Goal: Information Seeking & Learning: Compare options

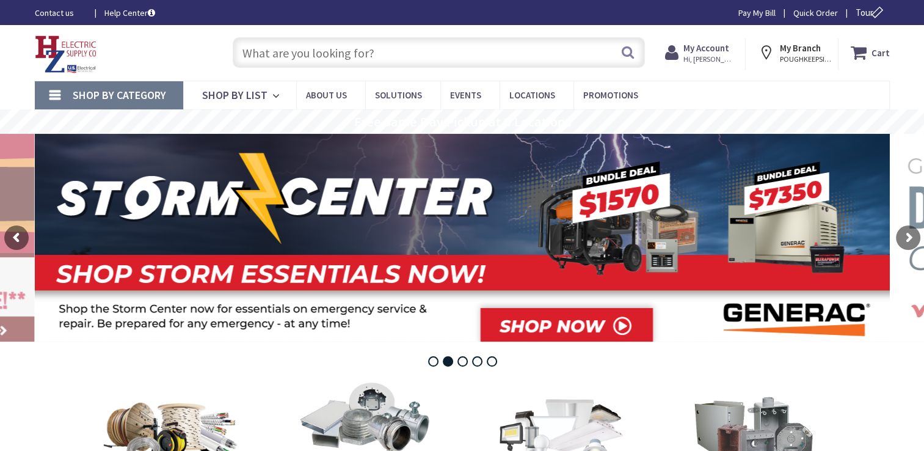
click at [326, 51] on input "text" at bounding box center [439, 52] width 412 height 31
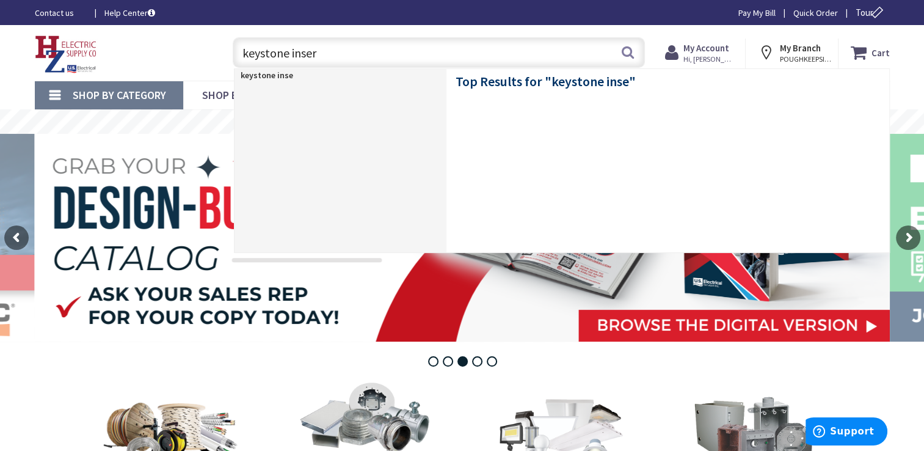
type input "keystone insert"
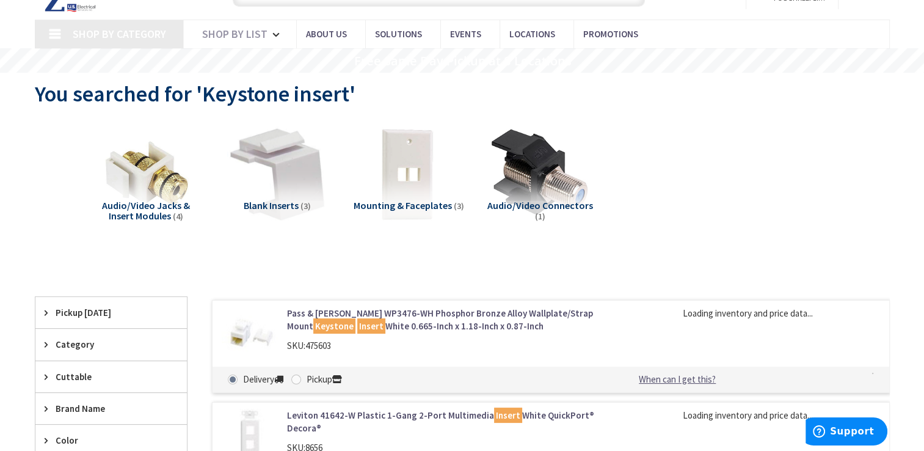
type input "[GEOGRAPHIC_DATA], [GEOGRAPHIC_DATA]"
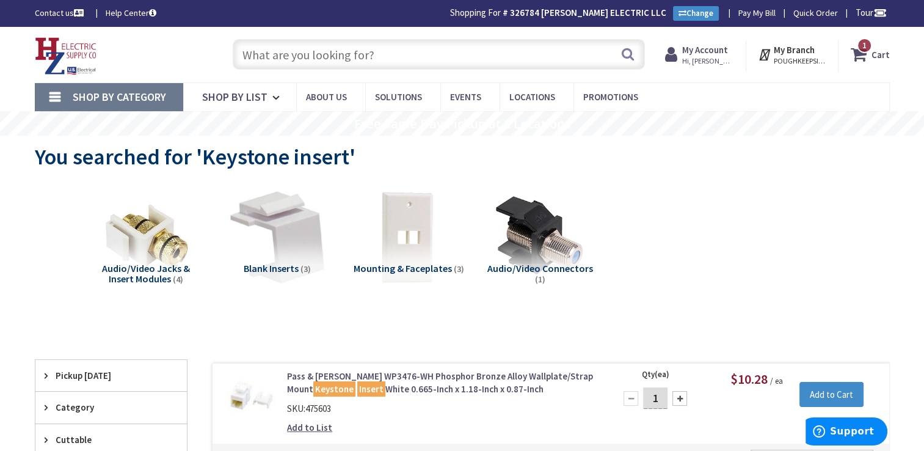
click at [331, 42] on input "text" at bounding box center [439, 54] width 412 height 31
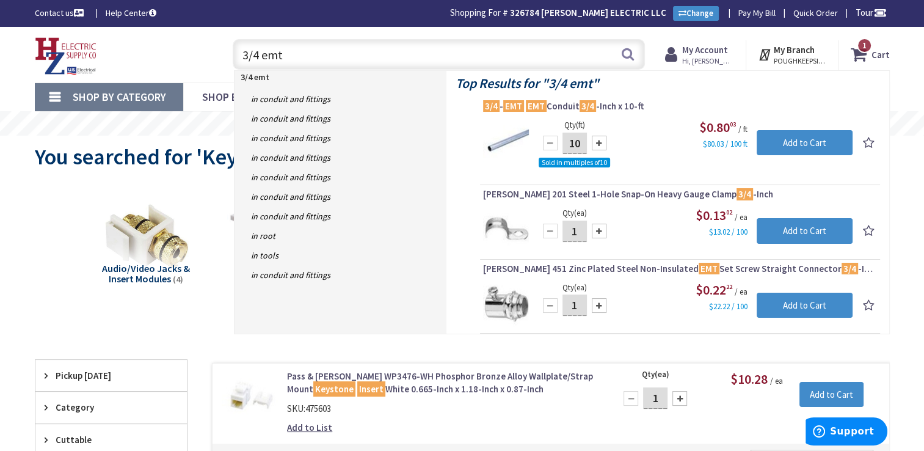
drag, startPoint x: 331, startPoint y: 42, endPoint x: 297, endPoint y: 42, distance: 33.6
click at [297, 42] on input "3/4 emt" at bounding box center [439, 54] width 412 height 31
drag, startPoint x: 298, startPoint y: 56, endPoint x: 0, endPoint y: 10, distance: 301.5
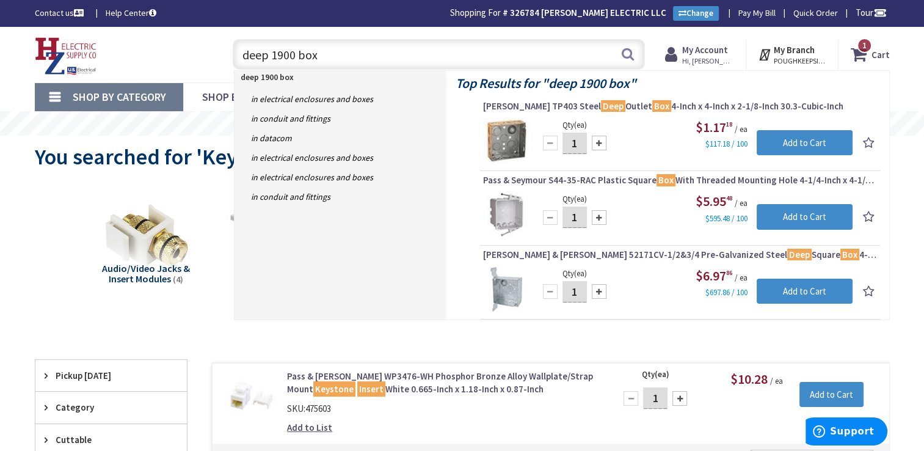
drag, startPoint x: 342, startPoint y: 52, endPoint x: 0, endPoint y: 2, distance: 345.6
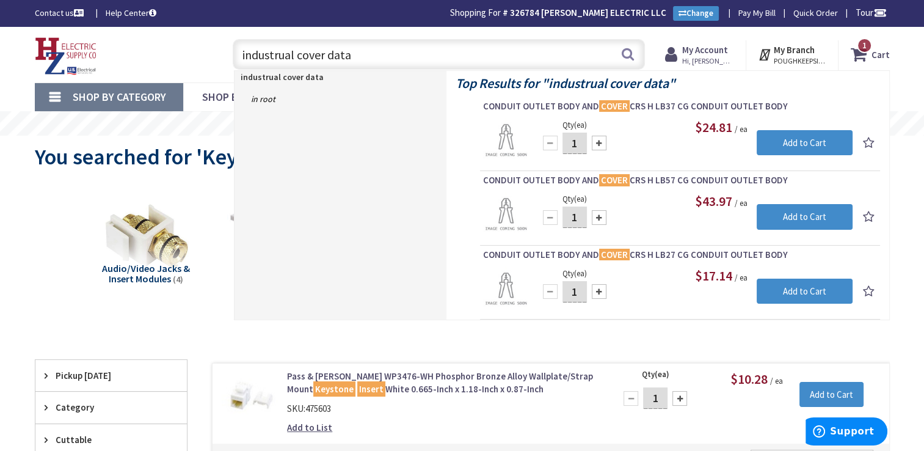
drag, startPoint x: 447, startPoint y: 52, endPoint x: 6, endPoint y: 21, distance: 441.9
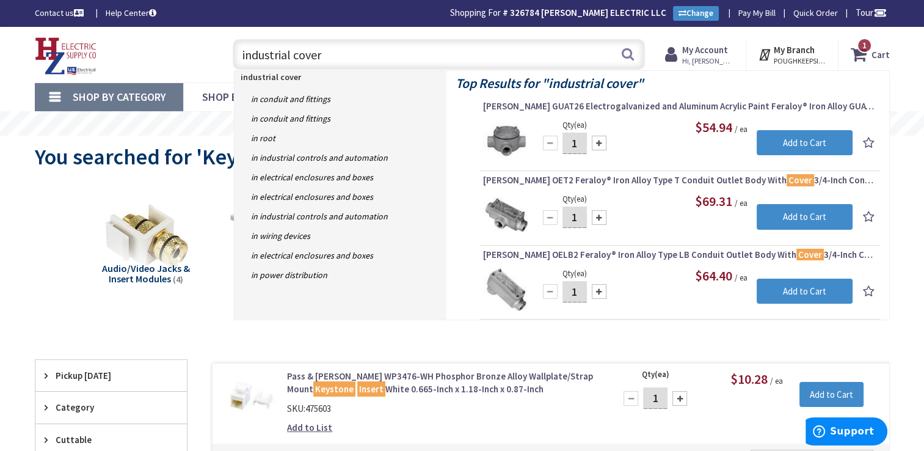
drag, startPoint x: 362, startPoint y: 57, endPoint x: 53, endPoint y: 39, distance: 310.1
click at [53, 39] on div "Toggle Nav industrial cover industrial cover Search 1 1 1 items Cart My Cart 1 1" at bounding box center [462, 54] width 873 height 41
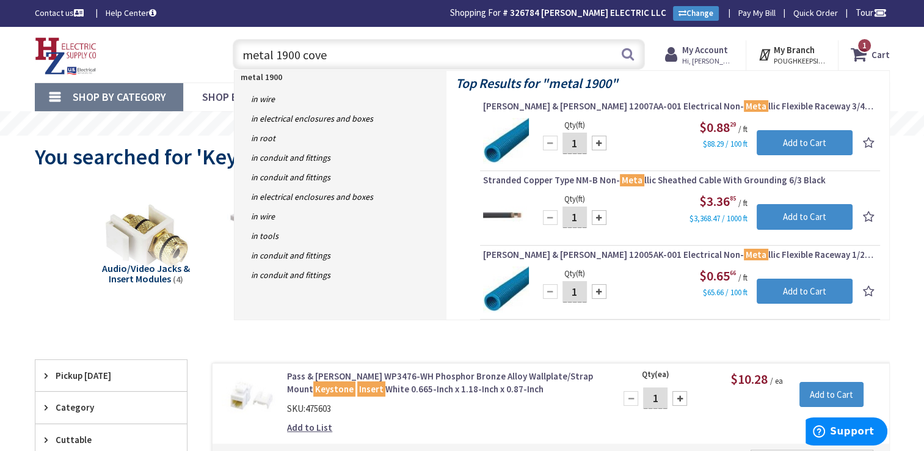
type input "metal 1900 cover"
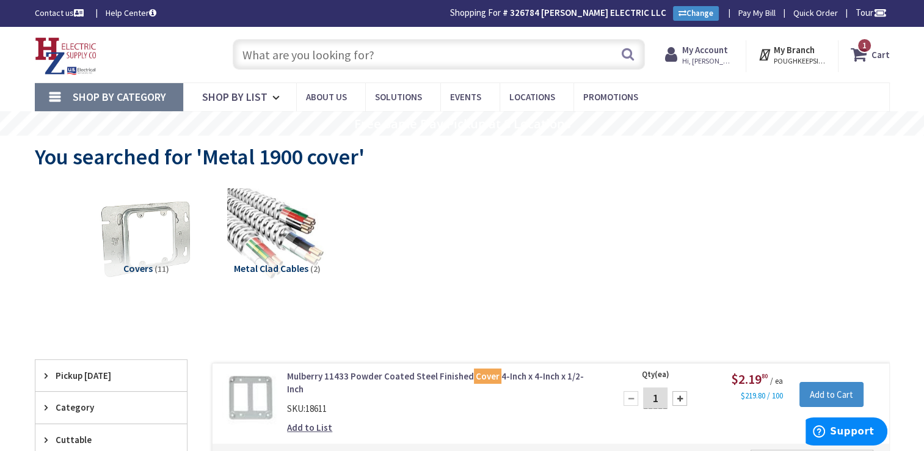
click at [443, 64] on input "text" at bounding box center [439, 54] width 412 height 31
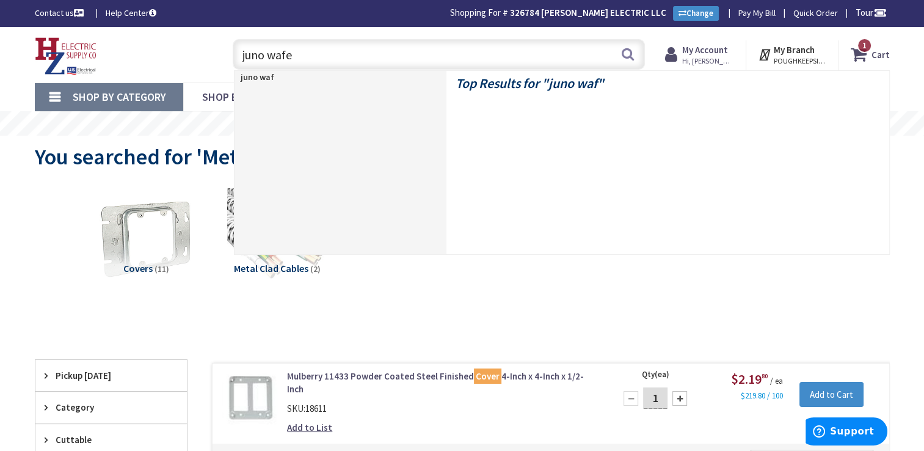
type input "juno wafer"
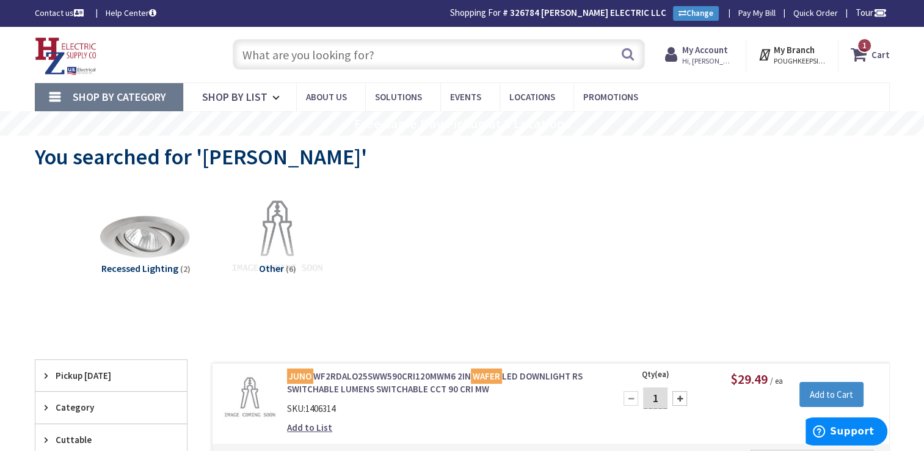
click at [424, 60] on input "text" at bounding box center [439, 54] width 412 height 31
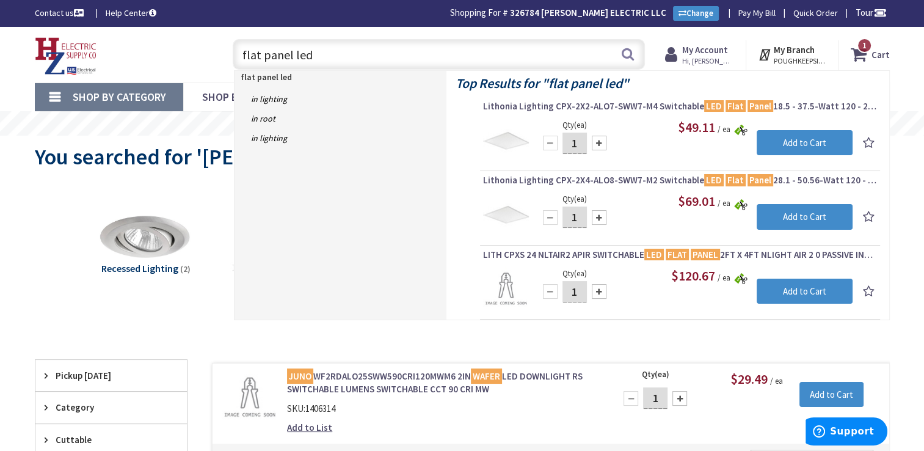
type input "flat panel led"
click at [612, 104] on span "Lithonia Lighting CPX-2X2-ALO7-SWW7-M4 Switchable LED Flat Panel 18.5 - 37.5-Wa…" at bounding box center [680, 106] width 394 height 12
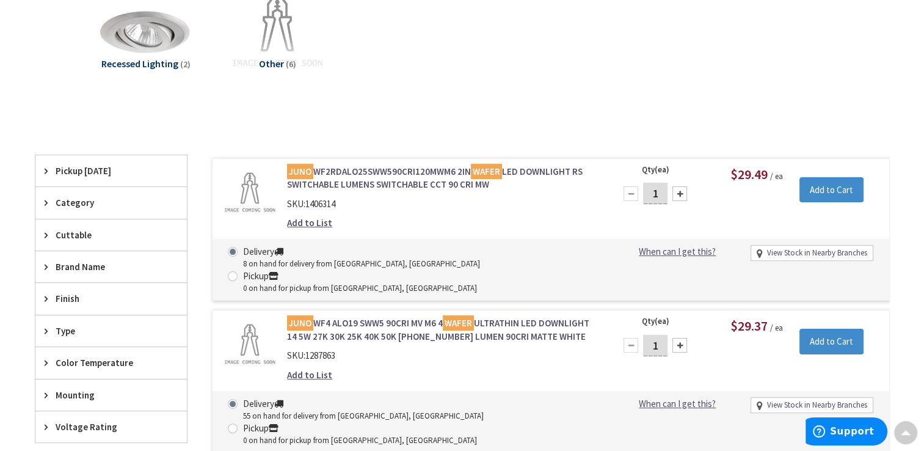
scroll to position [151, 0]
